Goal: Task Accomplishment & Management: Complete application form

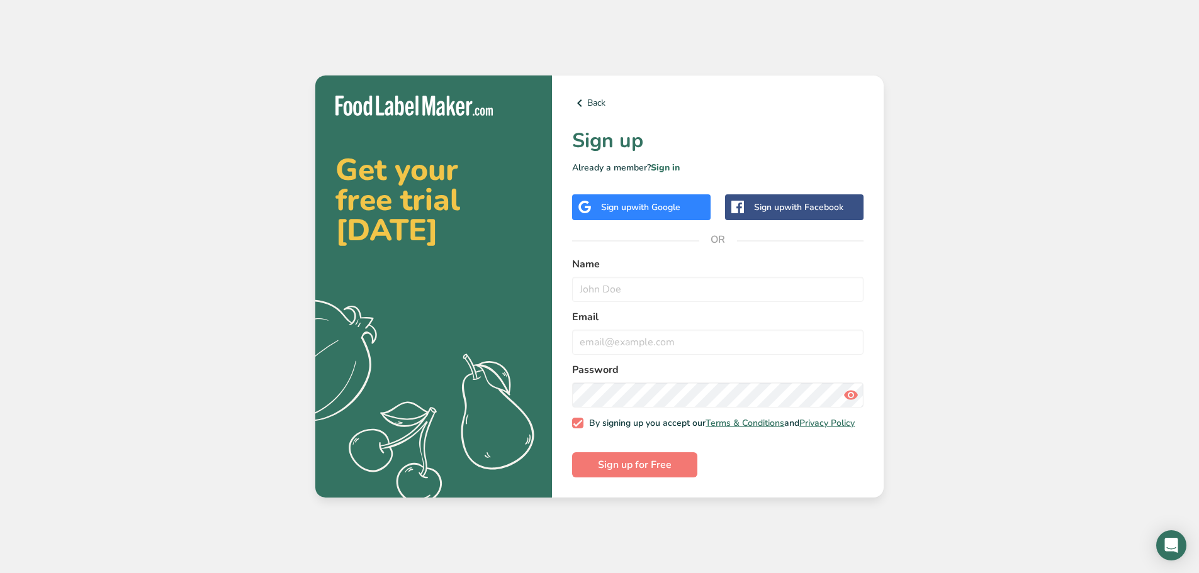
click at [663, 211] on div "Sign up with Google" at bounding box center [641, 207] width 138 height 26
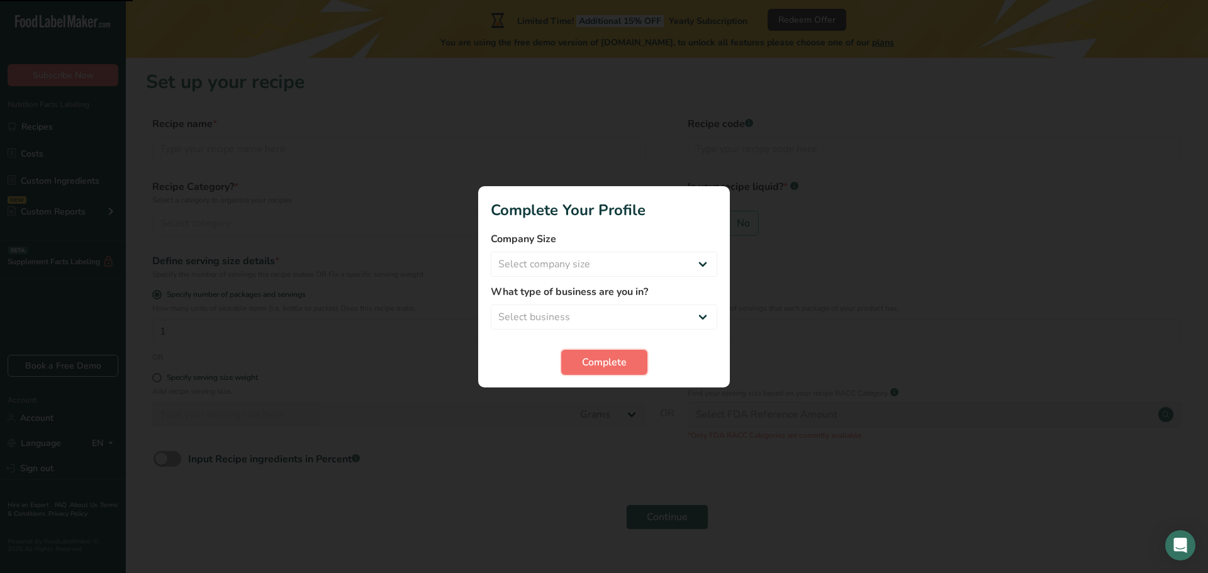
click at [611, 358] on span "Complete" at bounding box center [604, 362] width 45 height 15
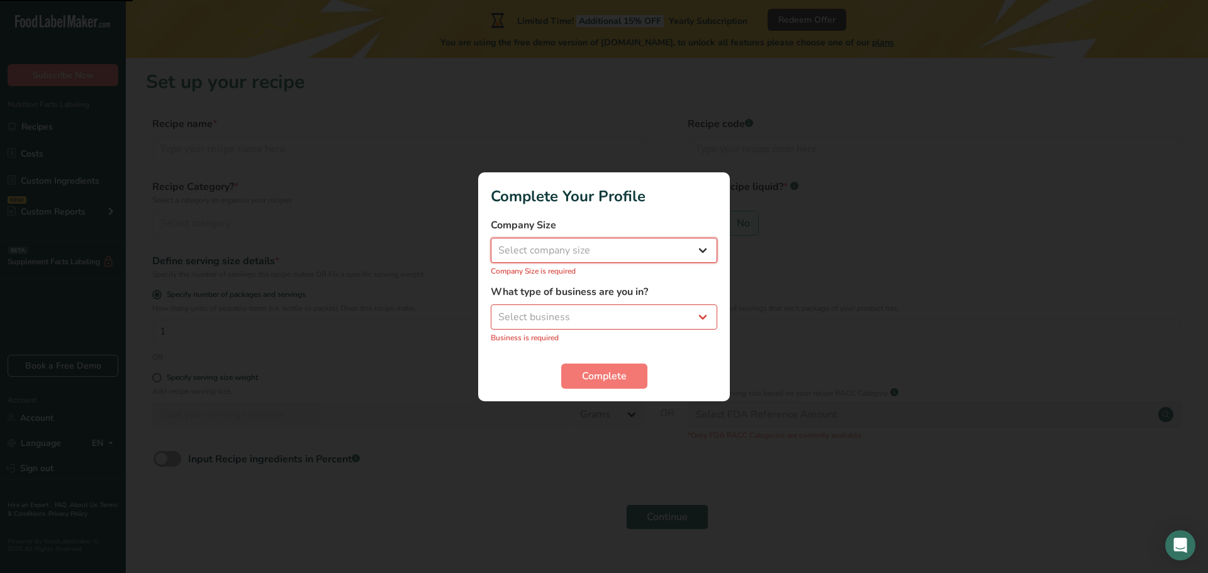
click at [651, 257] on select "Select company size Fewer than 10 Employees 10 to 50 Employees 51 to 500 Employ…" at bounding box center [604, 250] width 227 height 25
select select "2"
click at [491, 244] on select "Select company size Fewer than 10 Employees 10 to 50 Employees 51 to 500 Employ…" at bounding box center [604, 250] width 227 height 25
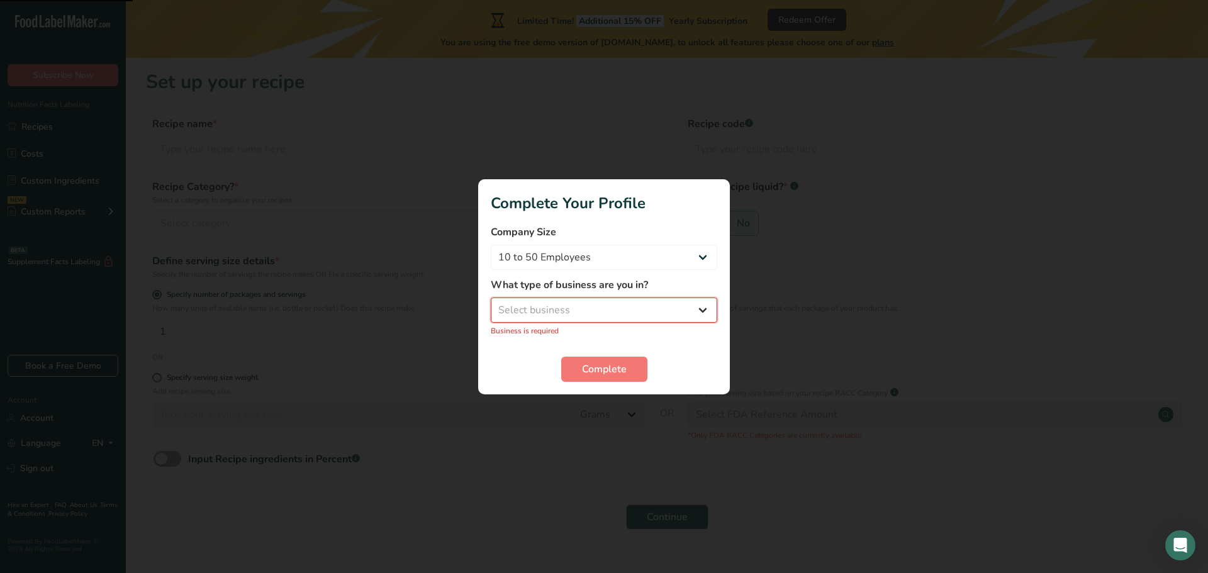
click at [601, 315] on select "Select business Packaged Food Manufacturer Restaurant & Cafe Bakery Meal Plans …" at bounding box center [604, 310] width 227 height 25
select select "1"
click at [491, 304] on select "Select business Packaged Food Manufacturer Restaurant & Cafe Bakery Meal Plans …" at bounding box center [604, 310] width 227 height 25
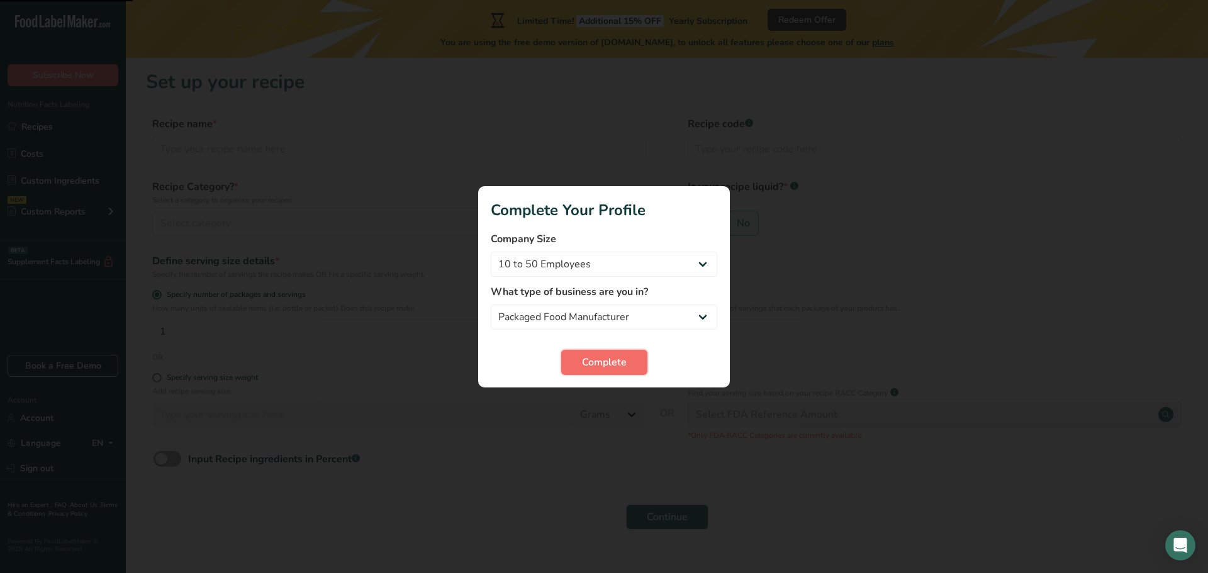
click at [601, 358] on span "Complete" at bounding box center [604, 362] width 45 height 15
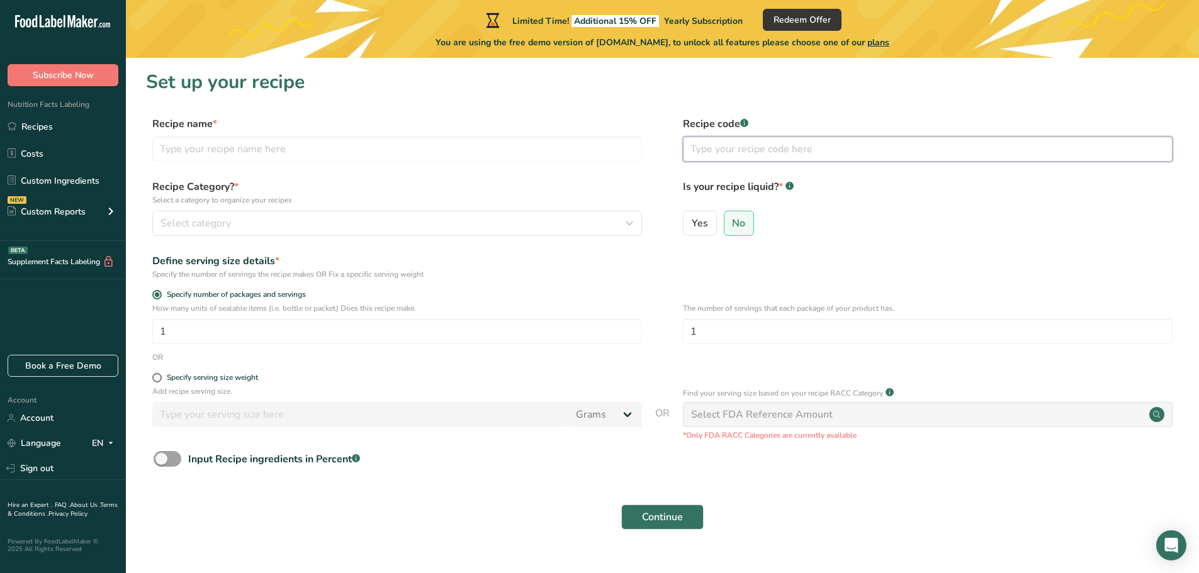
click at [750, 153] on input "text" at bounding box center [928, 149] width 490 height 25
click at [218, 151] on input "text" at bounding box center [397, 149] width 490 height 25
click at [235, 235] on button "Select category" at bounding box center [397, 223] width 490 height 25
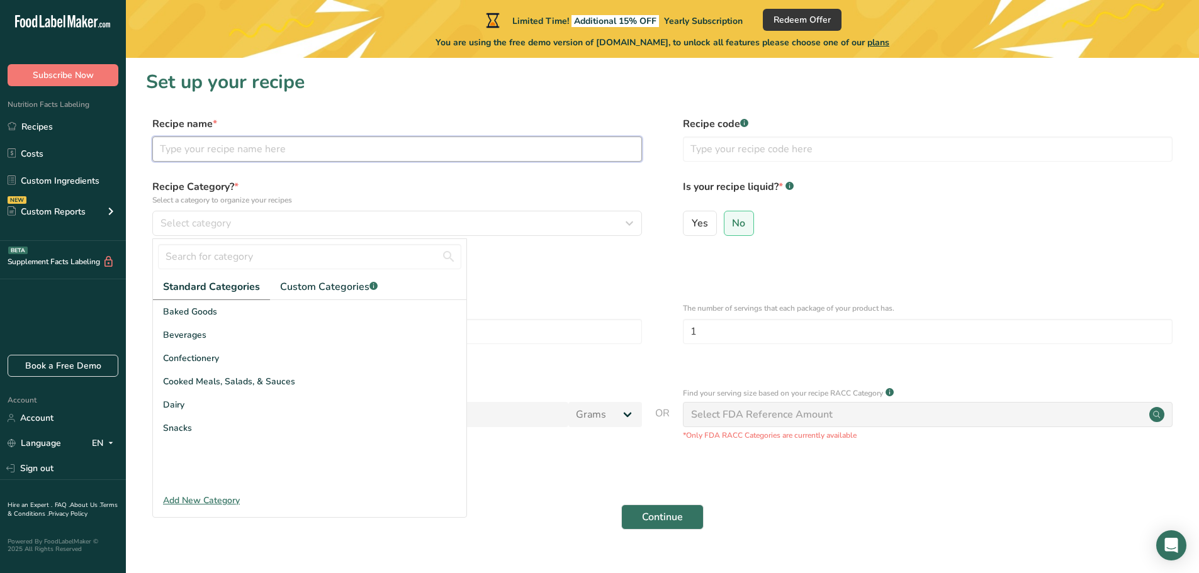
click at [363, 145] on input "text" at bounding box center [397, 149] width 490 height 25
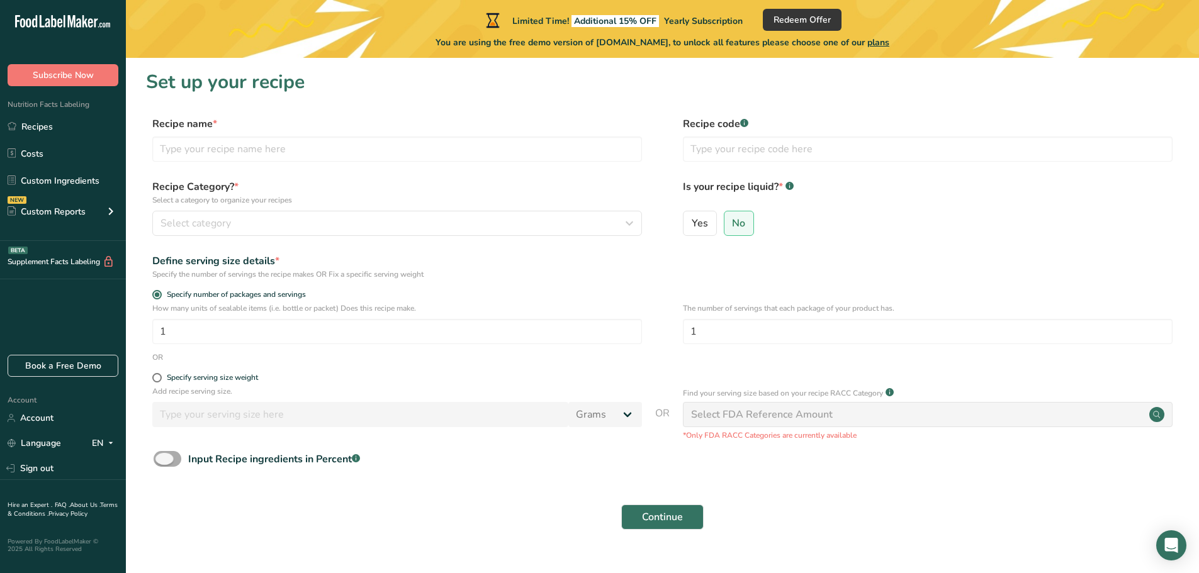
click at [163, 458] on span at bounding box center [168, 459] width 28 height 16
click at [162, 458] on input "Input Recipe ingredients in Percent .a-a{fill:#347362;}.b-a{fill:#fff;}" at bounding box center [158, 459] width 8 height 8
checkbox input "true"
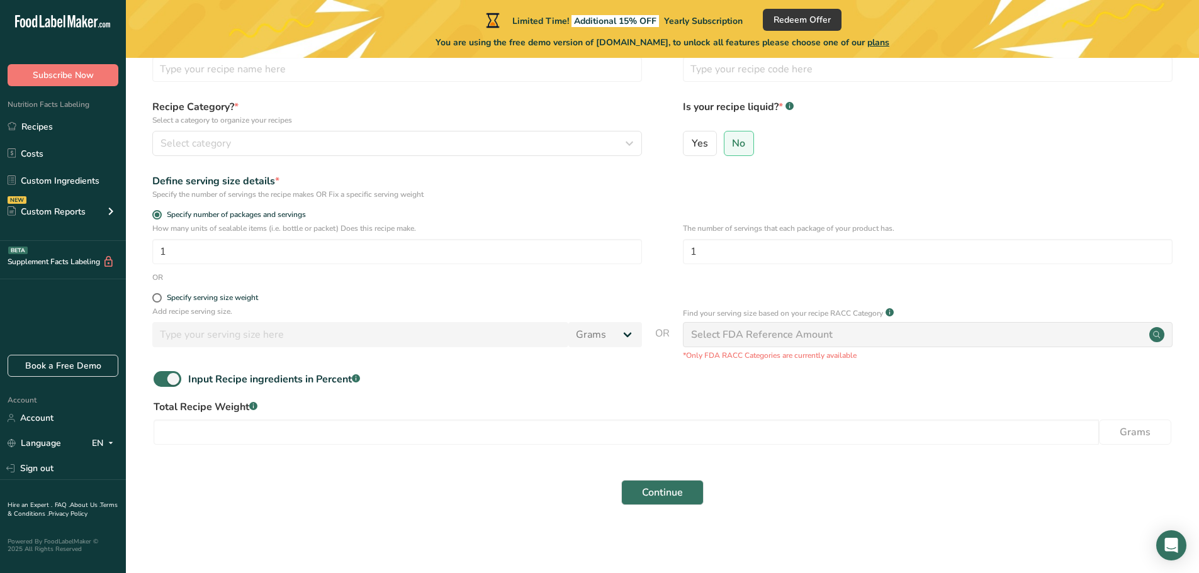
click at [614, 417] on div "Total Recipe Weight .a-a{fill:#347362;}.b-a{fill:#fff;} Grams" at bounding box center [662, 426] width 1033 height 53
click at [553, 420] on input "number" at bounding box center [626, 432] width 945 height 25
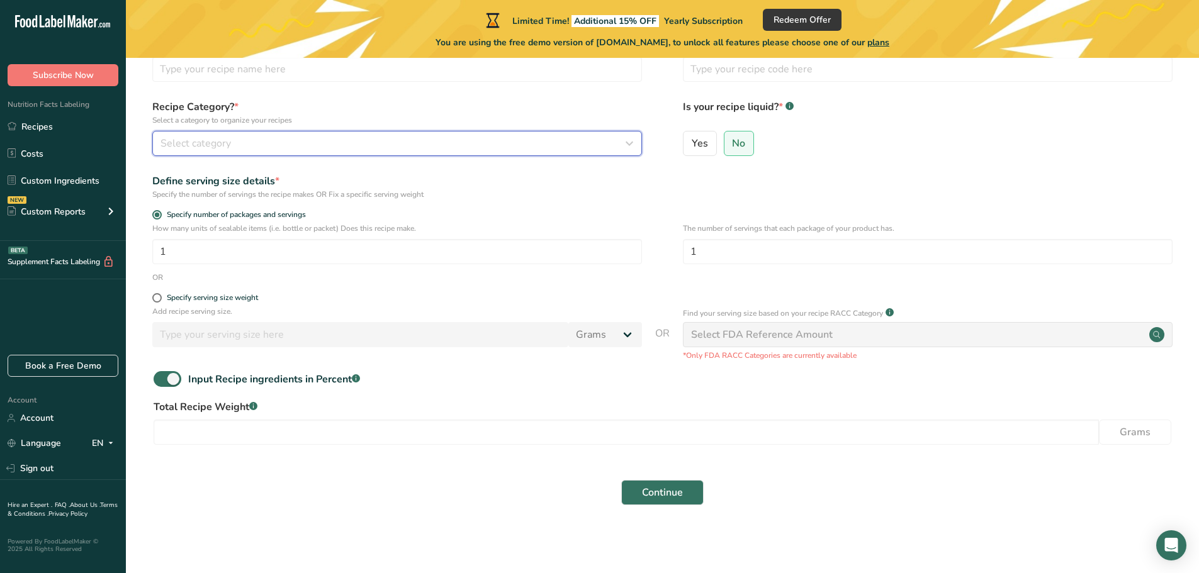
click at [395, 144] on div "Select category" at bounding box center [393, 143] width 466 height 15
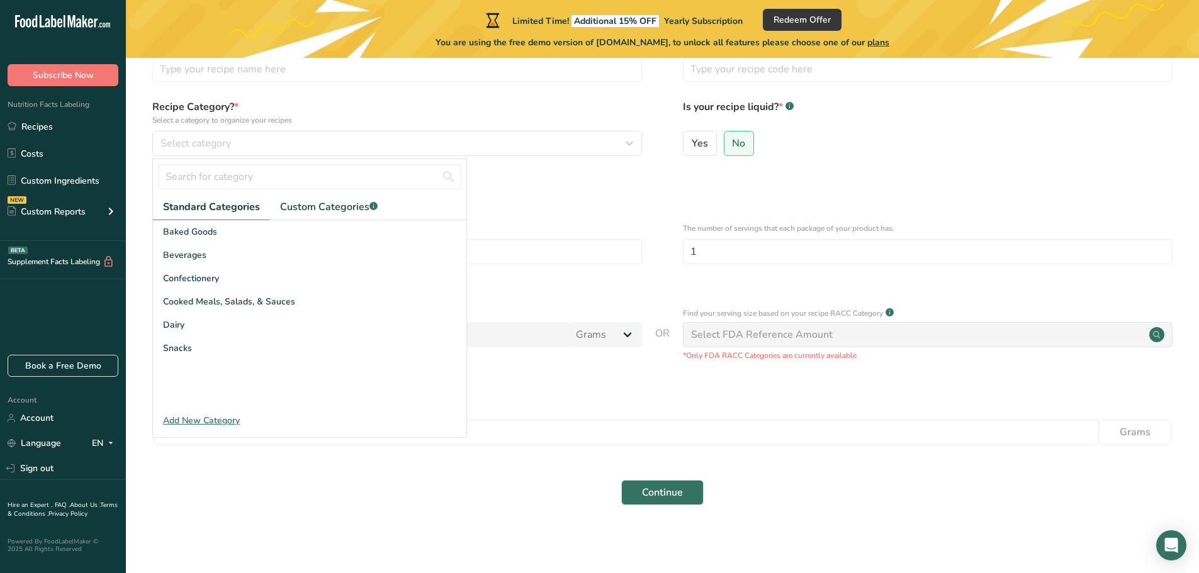
click at [560, 405] on label "Total Recipe Weight .a-a{fill:#347362;}.b-a{fill:#fff;}" at bounding box center [663, 407] width 1018 height 15
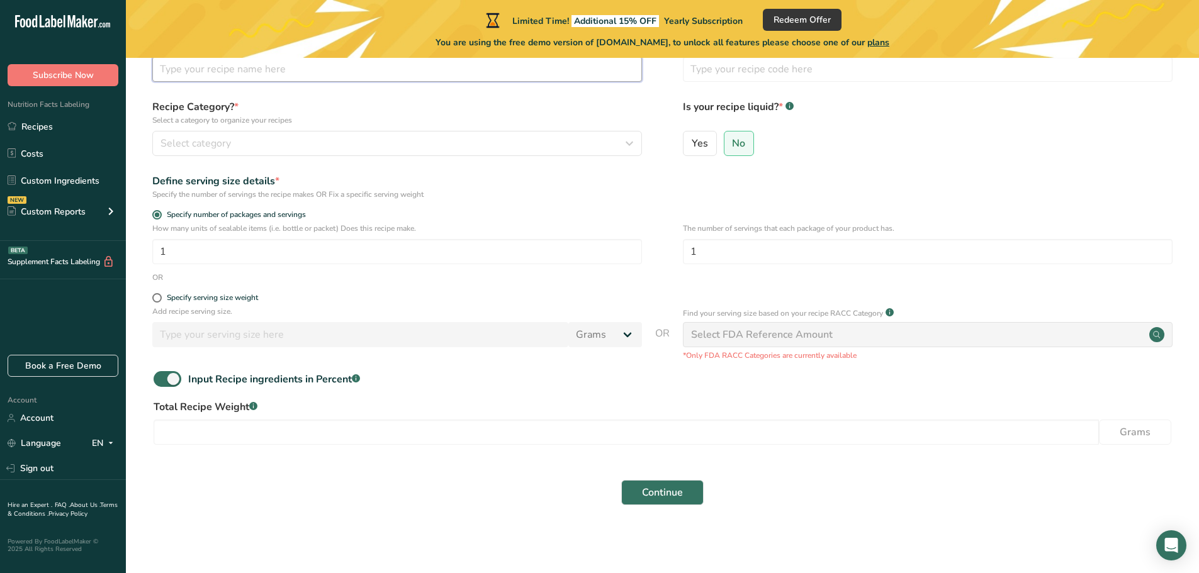
click at [264, 72] on input "text" at bounding box center [397, 69] width 490 height 25
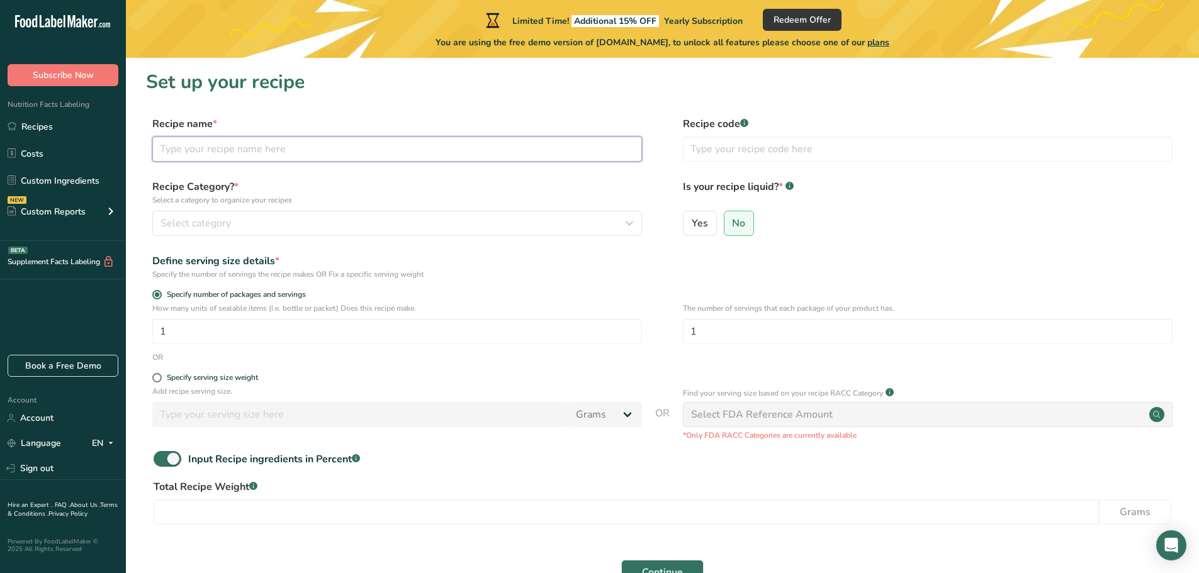
drag, startPoint x: 327, startPoint y: 156, endPoint x: 326, endPoint y: 142, distance: 13.9
click at [328, 155] on input "text" at bounding box center [397, 149] width 490 height 25
type input "Gram flour"
click at [356, 225] on div "Select category" at bounding box center [393, 223] width 466 height 15
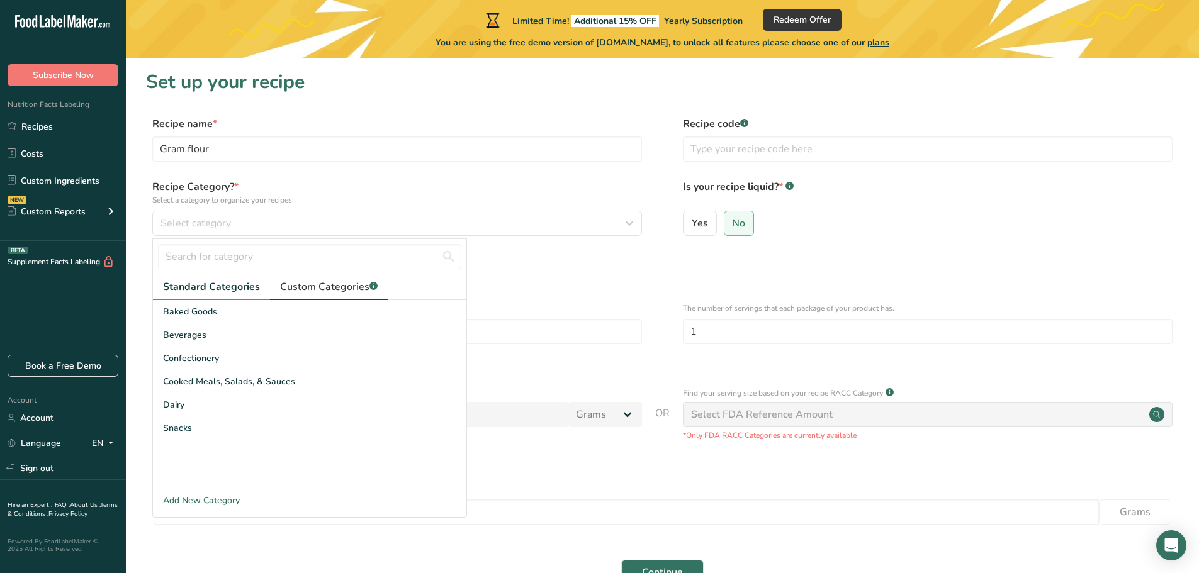
click at [352, 295] on link "Custom Categories .a-a{fill:#347362;}.b-a{fill:#fff;}" at bounding box center [329, 287] width 118 height 26
click at [225, 276] on link "Standard Categories" at bounding box center [211, 287] width 116 height 26
drag, startPoint x: 188, startPoint y: 429, endPoint x: 211, endPoint y: 424, distance: 23.8
click at [187, 429] on span "Snacks" at bounding box center [177, 428] width 29 height 13
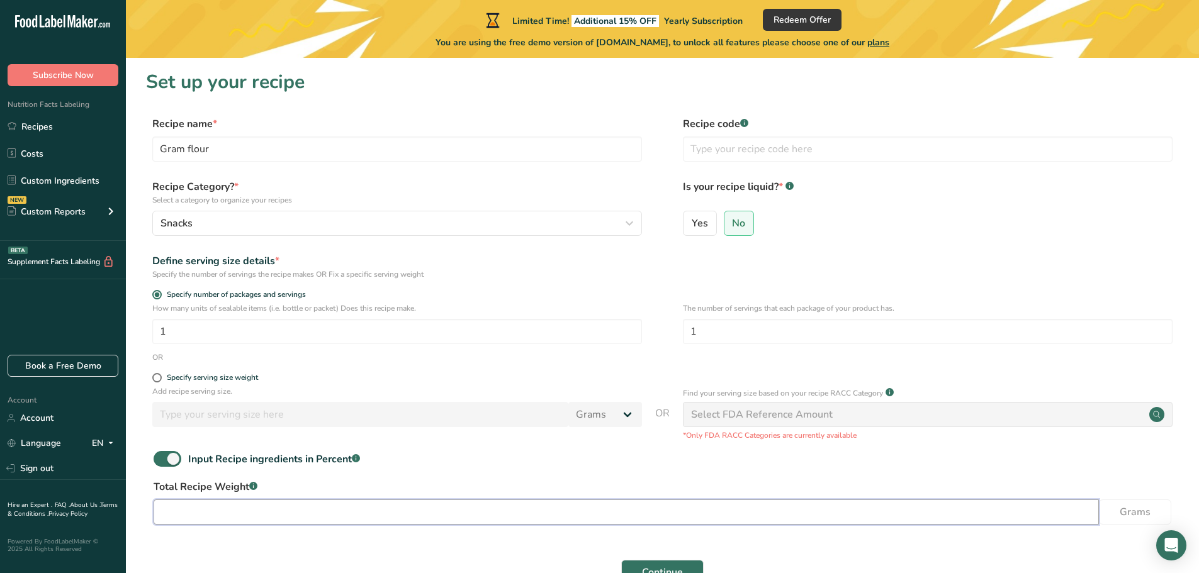
click at [256, 503] on input "number" at bounding box center [626, 512] width 945 height 25
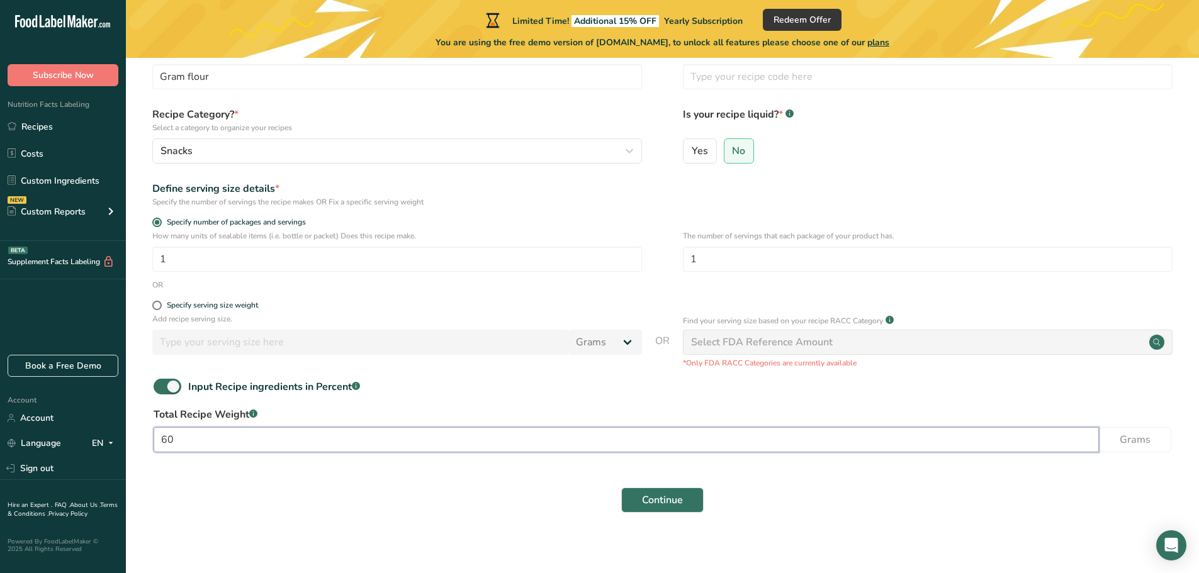
scroll to position [80, 0]
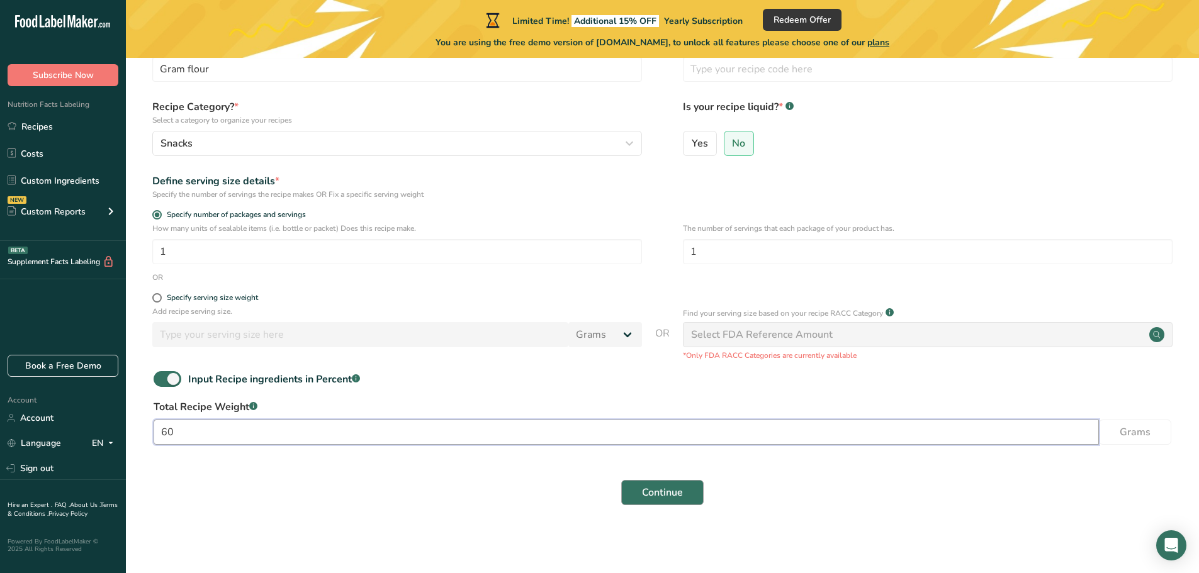
type input "60"
click at [669, 495] on span "Continue" at bounding box center [662, 492] width 41 height 15
click at [684, 493] on button "Continue" at bounding box center [662, 492] width 82 height 25
